Goal: Check status: Check status

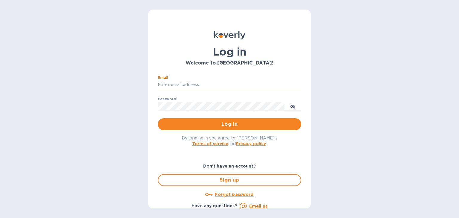
click at [183, 86] on input "Email" at bounding box center [229, 84] width 143 height 9
type input "steven@wmcross.com"
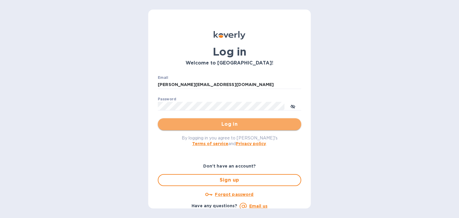
click at [233, 126] on span "Log in" at bounding box center [229, 124] width 134 height 7
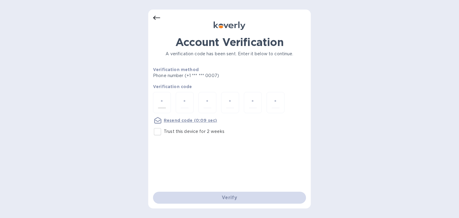
click at [156, 101] on div at bounding box center [162, 102] width 18 height 21
type input "9"
type input "4"
type input "5"
type input "3"
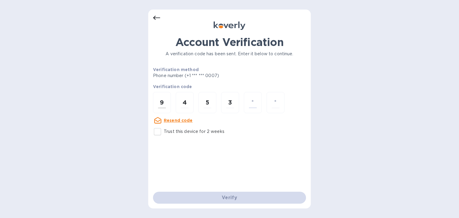
type input "1"
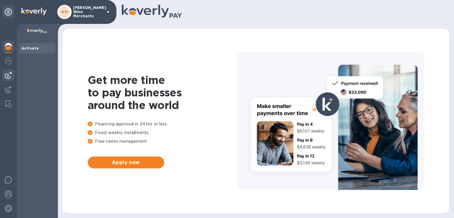
click at [6, 74] on img at bounding box center [8, 75] width 7 height 7
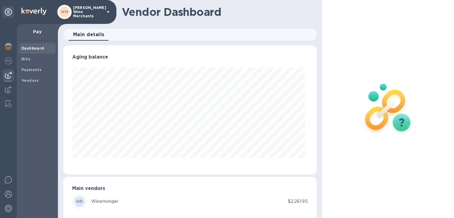
scroll to position [129, 251]
click at [30, 71] on b "Payments" at bounding box center [31, 69] width 20 height 4
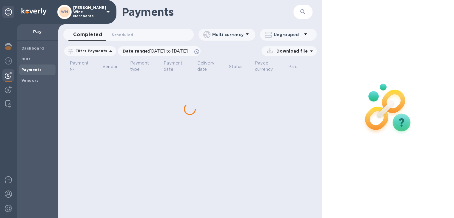
click at [30, 71] on b "Payments" at bounding box center [31, 69] width 20 height 4
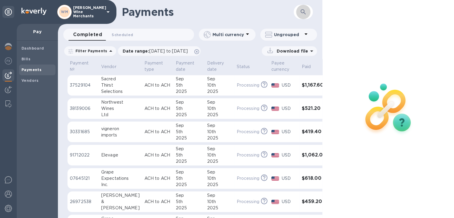
click at [304, 11] on icon "button" at bounding box center [303, 11] width 5 height 5
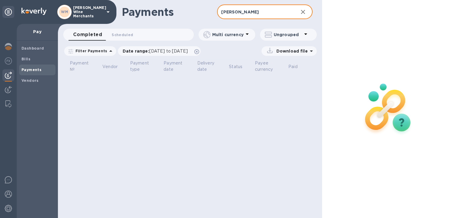
type input "[PERSON_NAME]"
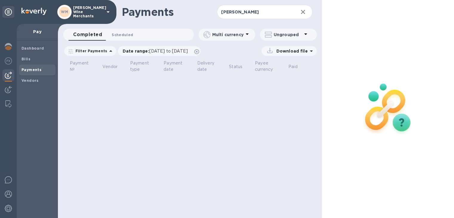
click at [123, 33] on span "Scheduled 0" at bounding box center [122, 35] width 21 height 6
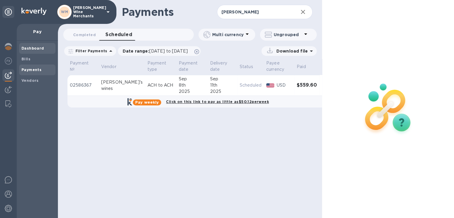
click at [23, 49] on b "Dashboard" at bounding box center [32, 48] width 23 height 4
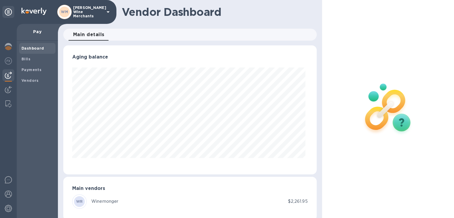
scroll to position [129, 251]
